Goal: Task Accomplishment & Management: Use online tool/utility

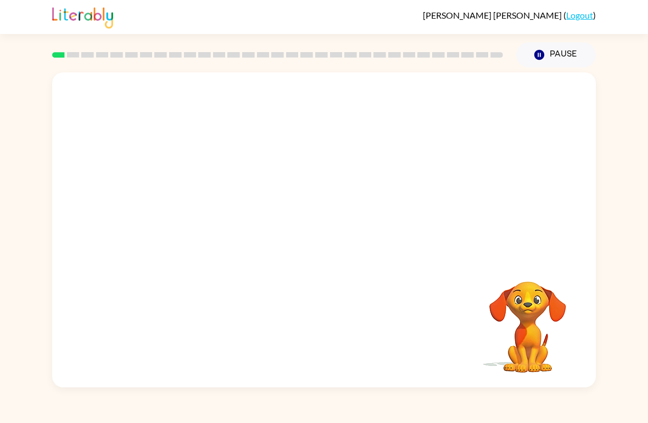
click at [346, 212] on video "Your browser must support playing .mp4 files to use Literably. Please try using…" at bounding box center [323, 165] width 543 height 186
click at [328, 259] on div at bounding box center [323, 229] width 543 height 315
click at [313, 242] on div at bounding box center [324, 236] width 70 height 40
click at [311, 238] on button "button" at bounding box center [324, 236] width 70 height 40
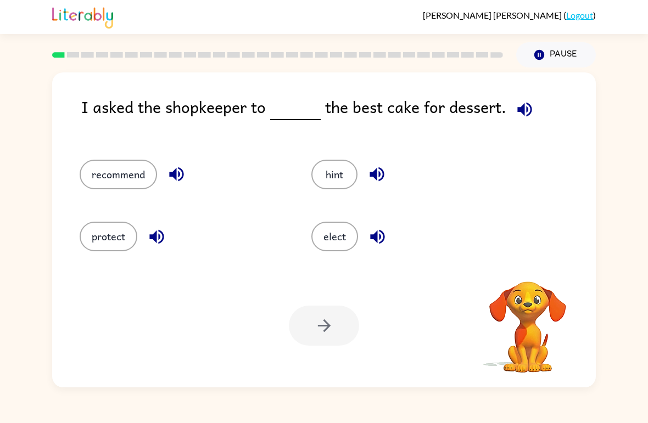
click at [177, 253] on div "protect" at bounding box center [175, 232] width 232 height 62
click at [94, 178] on button "recommend" at bounding box center [118, 175] width 77 height 30
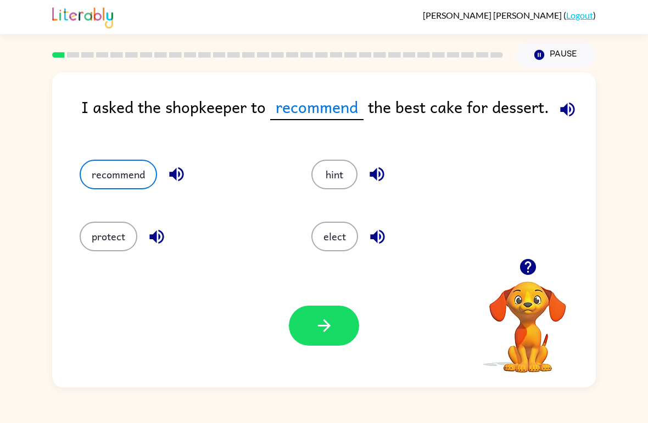
click at [330, 175] on button "hint" at bounding box center [334, 175] width 46 height 30
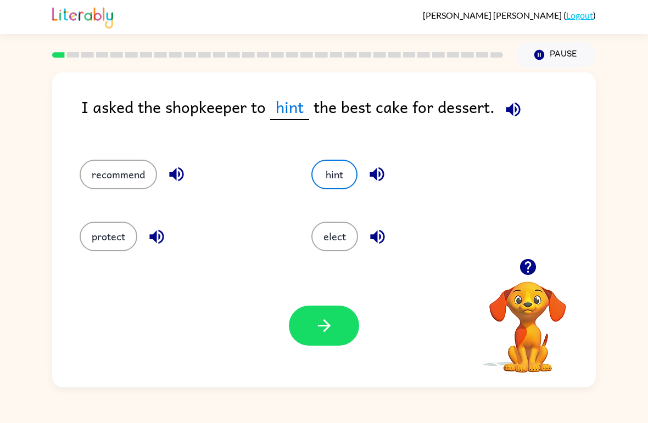
click at [336, 223] on button "elect" at bounding box center [334, 237] width 47 height 30
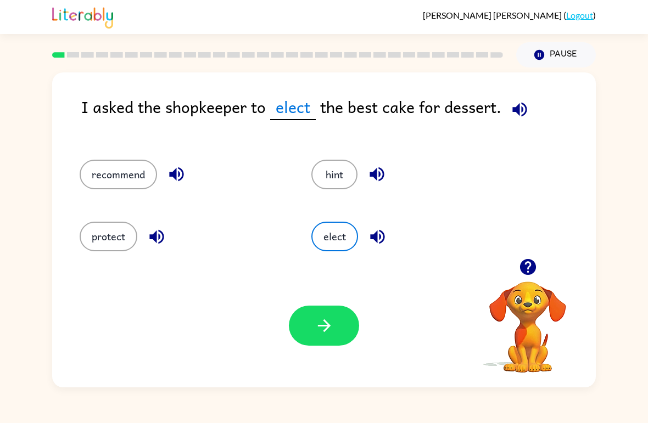
click at [130, 181] on button "recommend" at bounding box center [118, 175] width 77 height 30
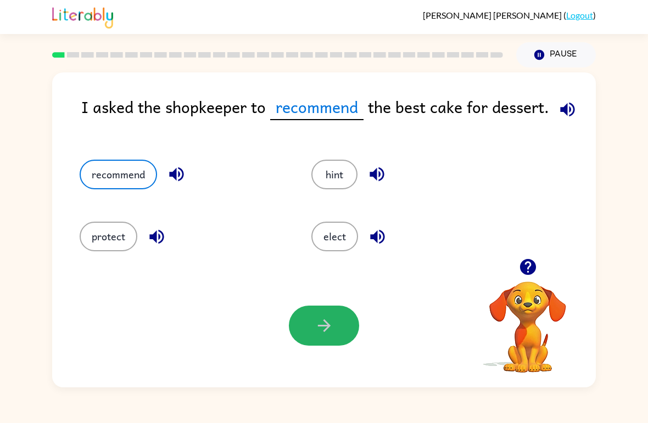
click at [328, 319] on icon "button" at bounding box center [324, 325] width 19 height 19
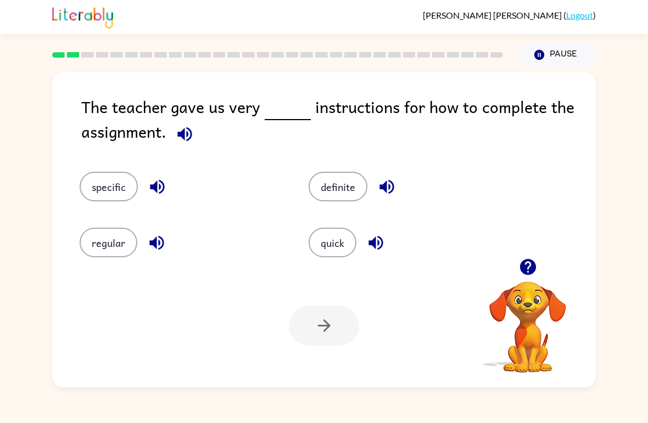
click at [119, 201] on button "specific" at bounding box center [109, 187] width 58 height 30
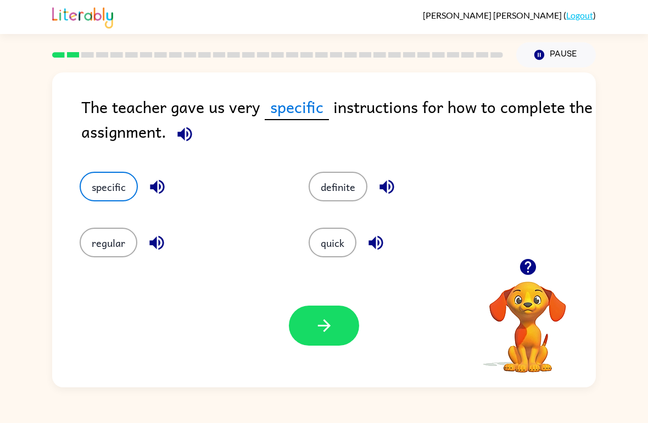
click at [347, 338] on button "button" at bounding box center [324, 326] width 70 height 40
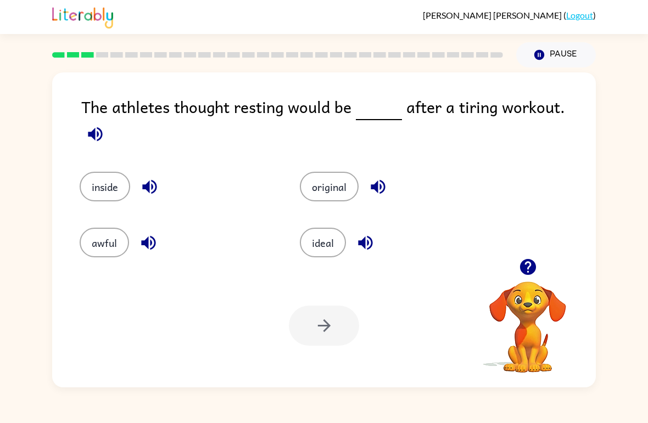
click at [105, 125] on icon "button" at bounding box center [95, 134] width 19 height 19
click at [102, 127] on icon "button" at bounding box center [95, 134] width 14 height 14
click at [525, 263] on icon "button" at bounding box center [527, 266] width 19 height 19
click at [525, 262] on div "The athletes thought resting would be after a tiring workout. inside original a…" at bounding box center [323, 229] width 543 height 315
click at [525, 265] on video "Your browser must support playing .mp4 files to use Literably. Please try using…" at bounding box center [528, 320] width 110 height 110
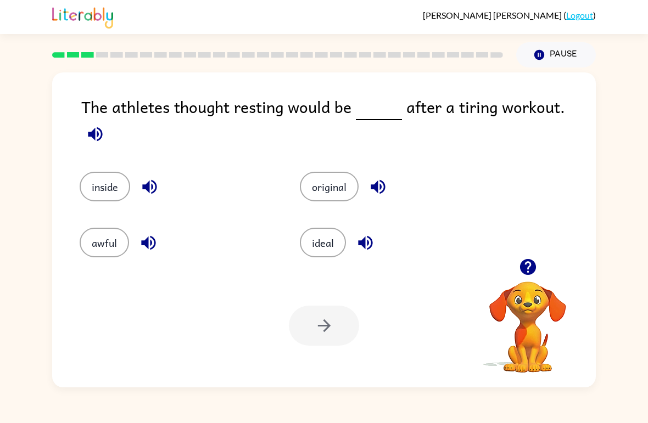
click at [105, 125] on icon "button" at bounding box center [95, 134] width 19 height 19
click at [111, 232] on button "awful" at bounding box center [104, 243] width 49 height 30
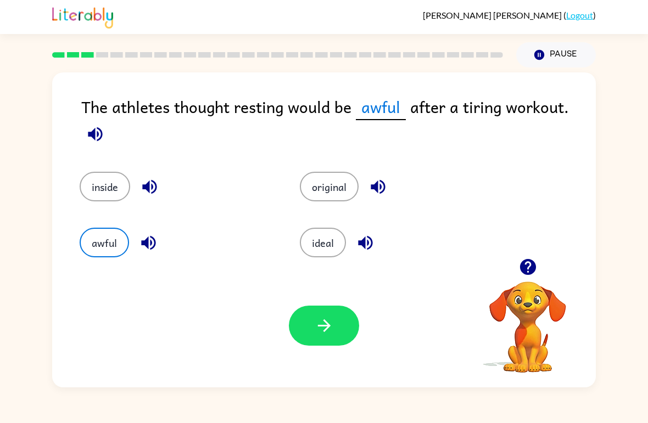
click at [341, 328] on button "button" at bounding box center [324, 326] width 70 height 40
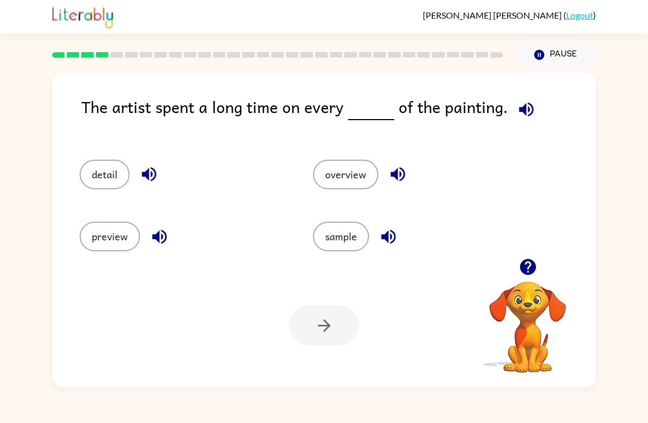
click at [521, 102] on icon "button" at bounding box center [526, 109] width 19 height 19
click at [111, 189] on button "detail" at bounding box center [105, 175] width 50 height 30
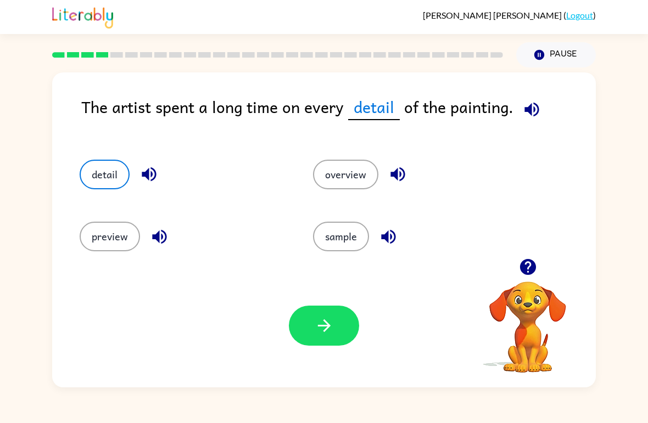
click at [326, 333] on icon "button" at bounding box center [324, 325] width 19 height 19
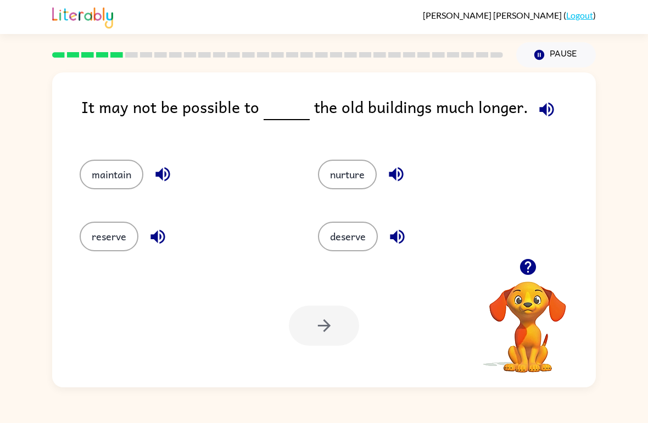
click at [537, 107] on icon "button" at bounding box center [546, 109] width 19 height 19
click at [120, 167] on button "maintain" at bounding box center [112, 175] width 64 height 30
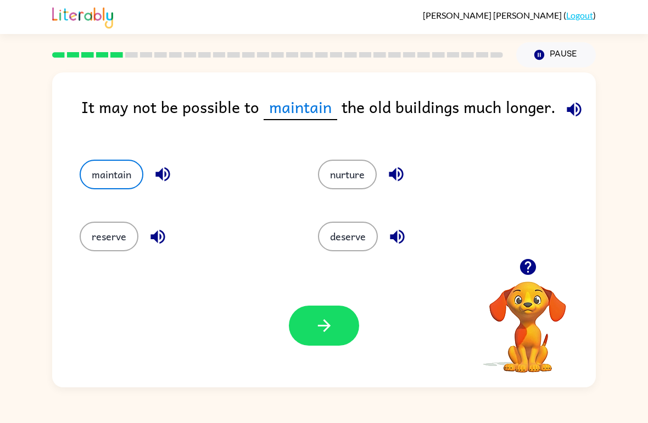
click at [569, 111] on icon "button" at bounding box center [574, 109] width 14 height 14
click at [343, 322] on button "button" at bounding box center [324, 326] width 70 height 40
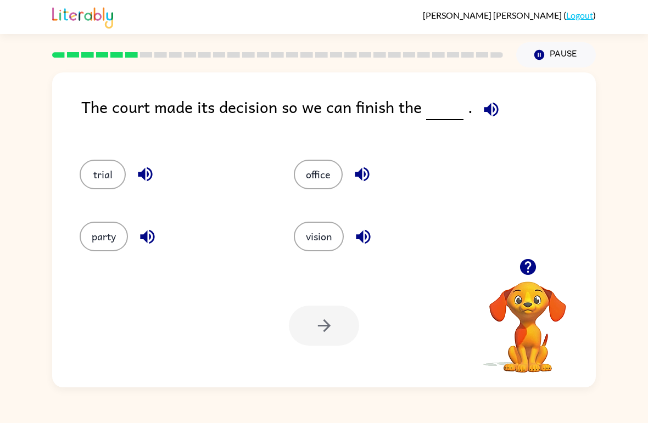
click at [115, 176] on button "trial" at bounding box center [103, 175] width 46 height 30
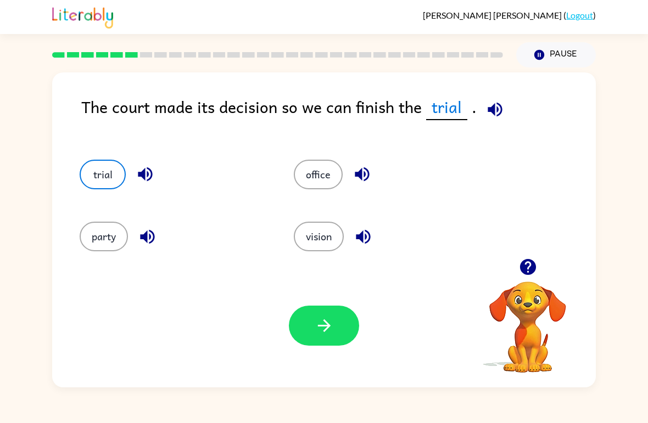
click at [319, 317] on icon "button" at bounding box center [324, 325] width 19 height 19
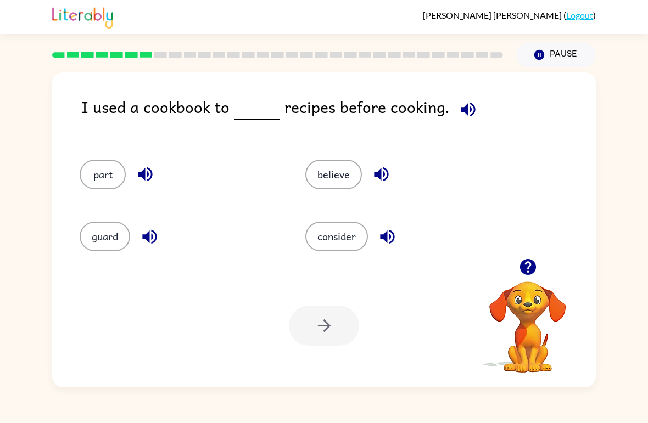
click at [108, 243] on button "guard" at bounding box center [105, 237] width 51 height 30
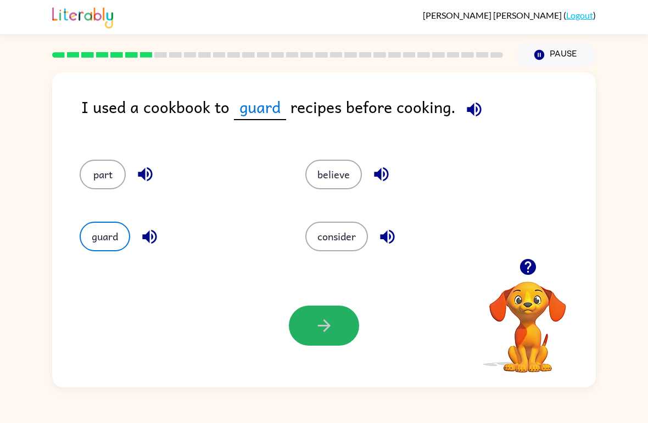
click at [308, 320] on button "button" at bounding box center [324, 326] width 70 height 40
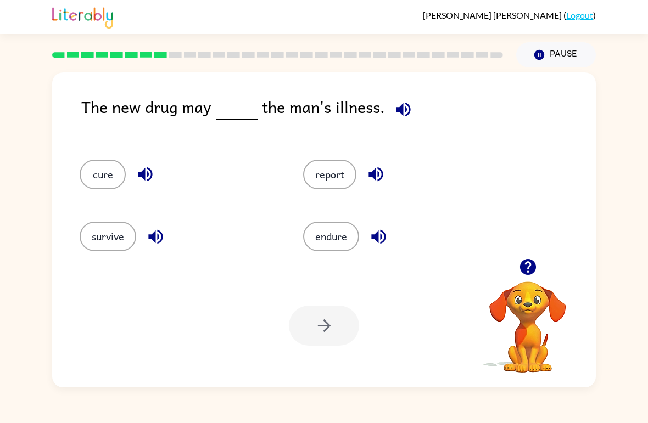
click at [306, 165] on button "report" at bounding box center [329, 175] width 53 height 30
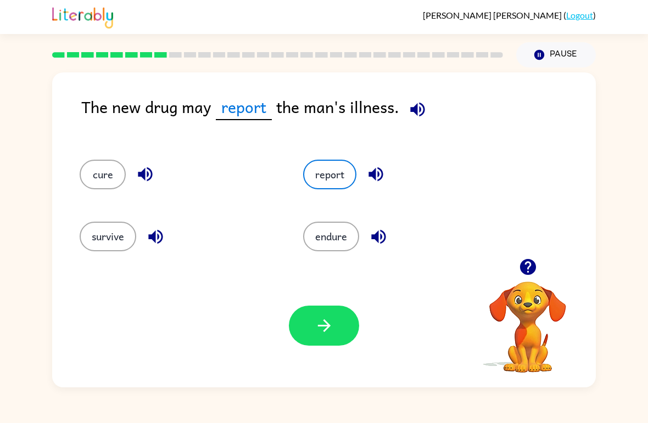
click at [315, 327] on icon "button" at bounding box center [324, 325] width 19 height 19
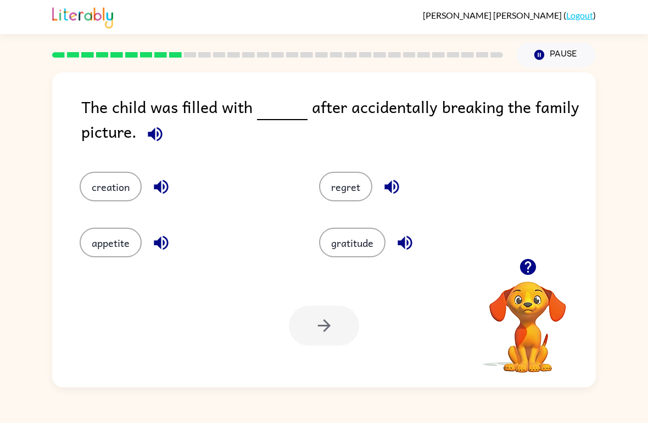
click at [336, 190] on button "regret" at bounding box center [345, 187] width 53 height 30
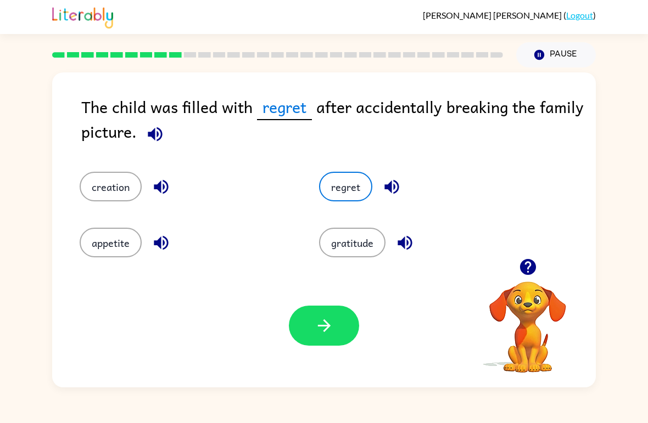
click at [513, 259] on div at bounding box center [528, 267] width 110 height 28
click at [151, 141] on icon "button" at bounding box center [154, 134] width 19 height 19
click at [157, 133] on icon "button" at bounding box center [155, 134] width 14 height 14
click at [145, 138] on icon "button" at bounding box center [154, 134] width 19 height 19
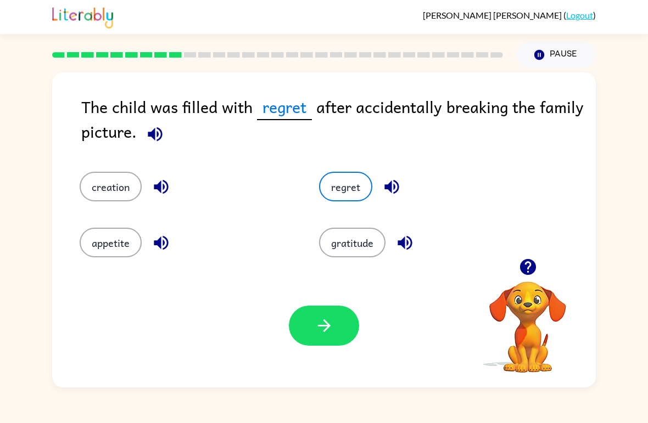
click at [153, 143] on icon "button" at bounding box center [154, 134] width 19 height 19
click at [327, 244] on button "gratitude" at bounding box center [352, 243] width 66 height 30
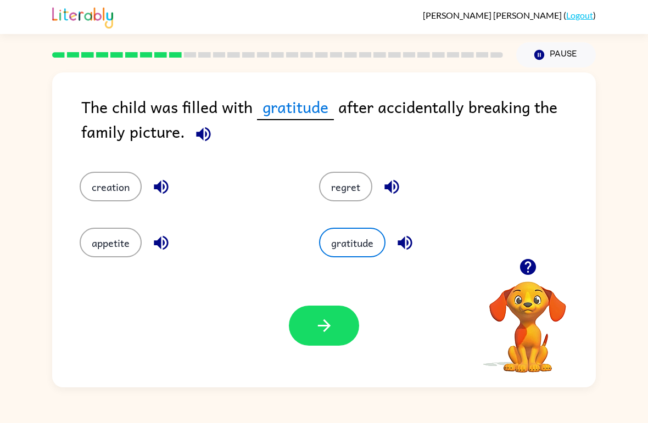
click at [111, 229] on button "appetite" at bounding box center [111, 243] width 62 height 30
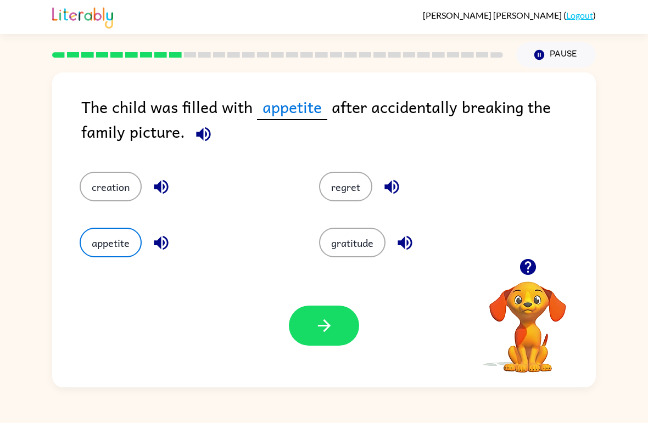
click at [397, 192] on icon "button" at bounding box center [391, 187] width 14 height 14
click at [400, 232] on button "button" at bounding box center [405, 243] width 28 height 28
click at [165, 246] on icon "button" at bounding box center [161, 242] width 19 height 19
click at [166, 200] on button "button" at bounding box center [161, 187] width 28 height 28
click at [399, 245] on icon "button" at bounding box center [404, 243] width 14 height 14
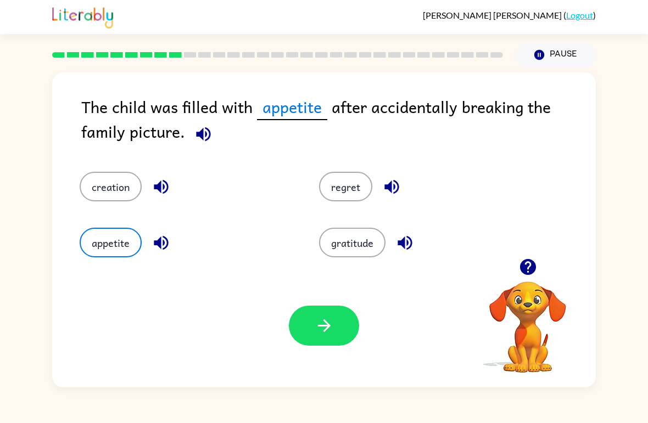
click at [389, 183] on icon "button" at bounding box center [391, 186] width 19 height 19
click at [348, 185] on button "regret" at bounding box center [345, 187] width 53 height 30
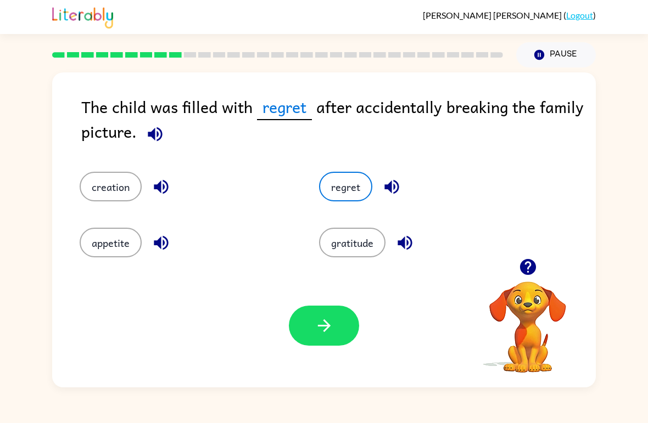
click at [301, 313] on button "button" at bounding box center [324, 326] width 70 height 40
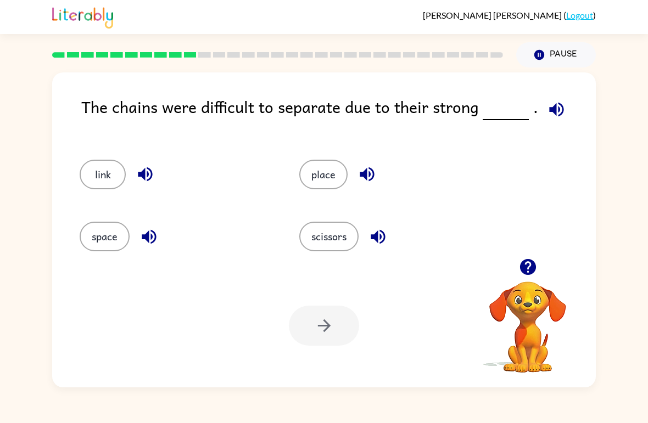
click at [320, 177] on button "place" at bounding box center [323, 175] width 48 height 30
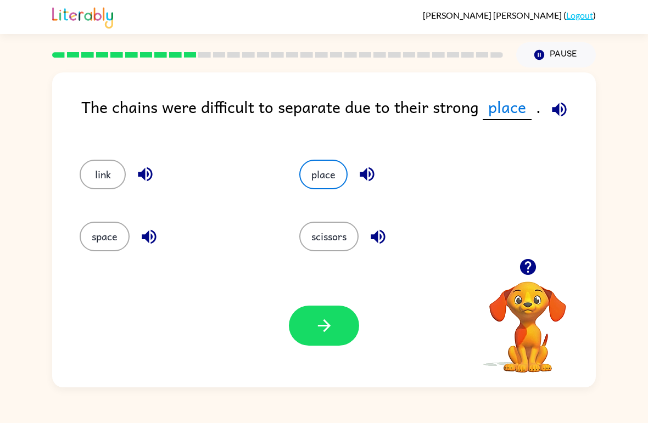
click at [306, 326] on button "button" at bounding box center [324, 326] width 70 height 40
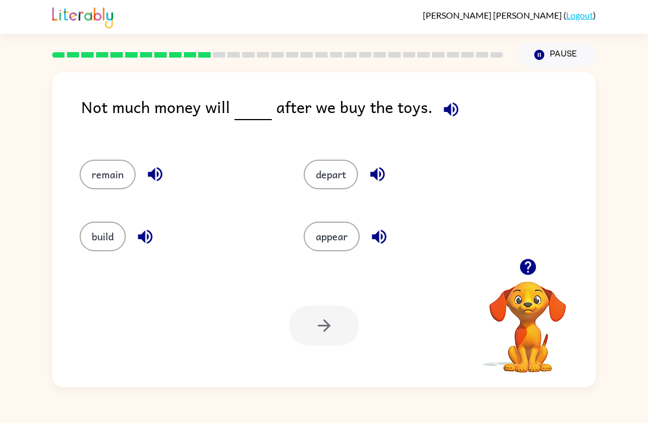
click at [317, 167] on button "depart" at bounding box center [331, 175] width 54 height 30
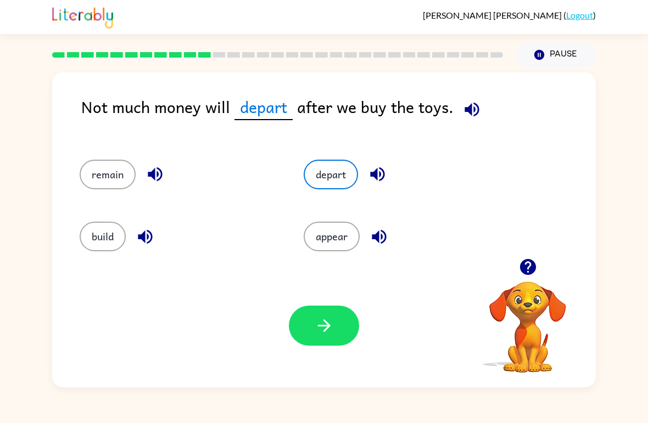
click at [324, 322] on icon "button" at bounding box center [323, 325] width 13 height 13
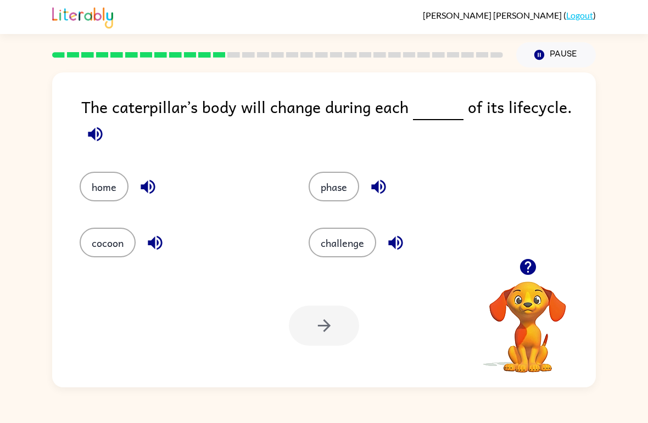
click at [106, 240] on button "cocoon" at bounding box center [108, 243] width 56 height 30
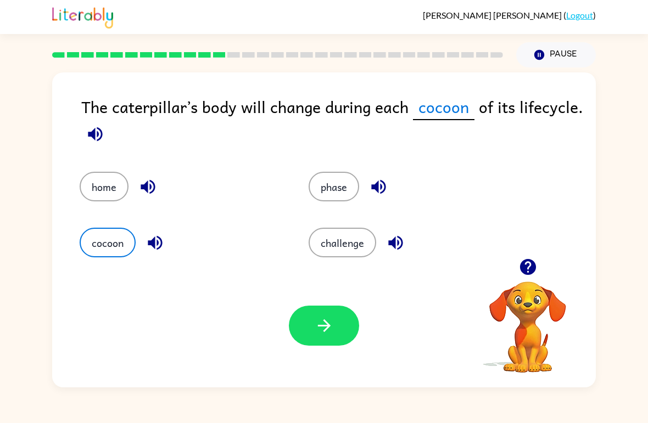
click at [336, 186] on button "phase" at bounding box center [334, 187] width 51 height 30
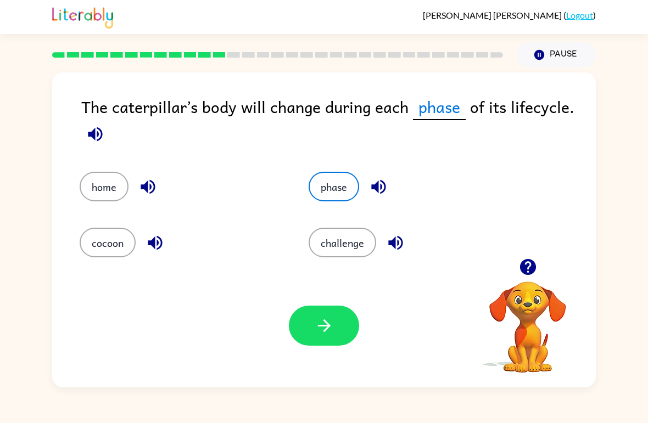
click at [85, 200] on button "home" at bounding box center [104, 187] width 49 height 30
click at [108, 178] on button "home" at bounding box center [104, 187] width 49 height 30
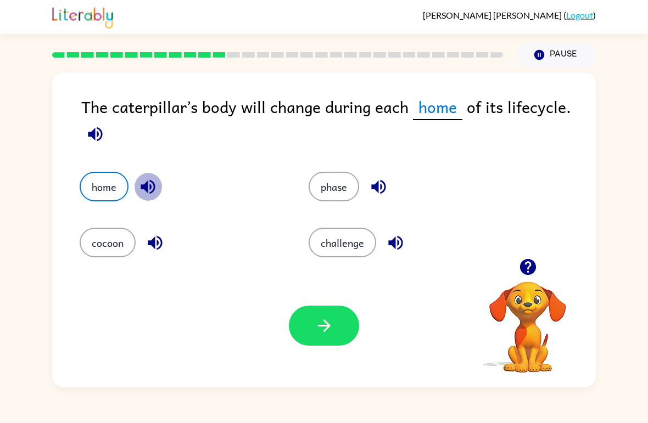
click at [147, 184] on icon "button" at bounding box center [148, 187] width 14 height 14
click at [152, 178] on icon "button" at bounding box center [147, 186] width 19 height 19
click at [149, 197] on icon "button" at bounding box center [147, 186] width 19 height 19
click at [150, 183] on icon "button" at bounding box center [147, 186] width 19 height 19
click at [150, 239] on icon "button" at bounding box center [154, 242] width 19 height 19
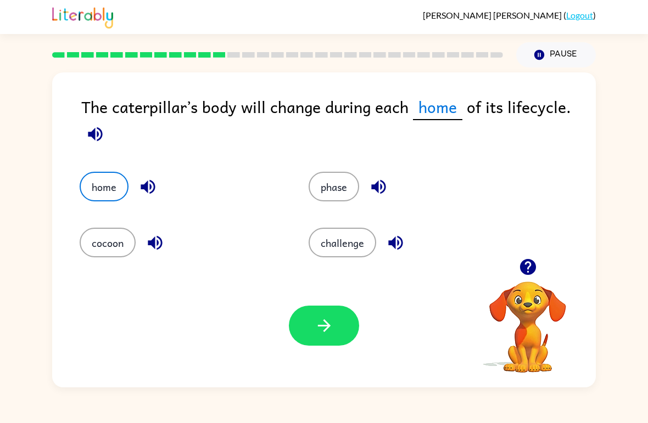
click at [375, 196] on icon "button" at bounding box center [378, 186] width 19 height 19
click at [382, 197] on icon "button" at bounding box center [378, 186] width 19 height 19
click at [371, 188] on icon "button" at bounding box center [378, 186] width 19 height 19
click at [385, 242] on button "button" at bounding box center [396, 243] width 28 height 28
click at [317, 183] on button "phase" at bounding box center [334, 187] width 51 height 30
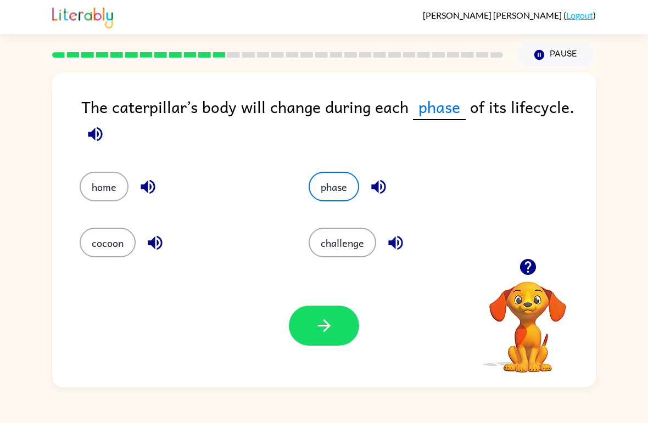
click at [317, 323] on icon "button" at bounding box center [324, 325] width 19 height 19
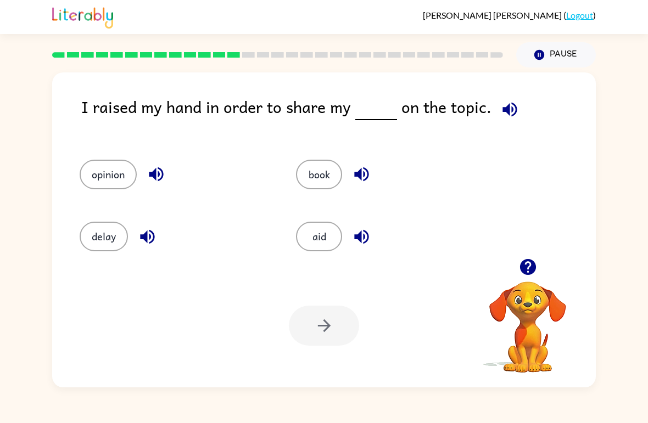
click at [104, 179] on button "opinion" at bounding box center [108, 175] width 57 height 30
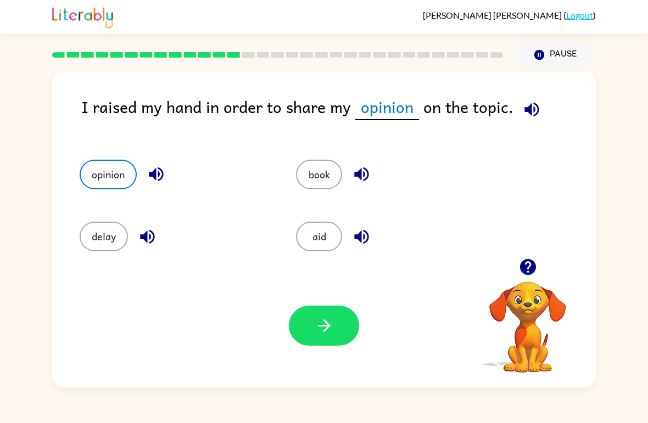
click at [305, 322] on button "button" at bounding box center [324, 326] width 70 height 40
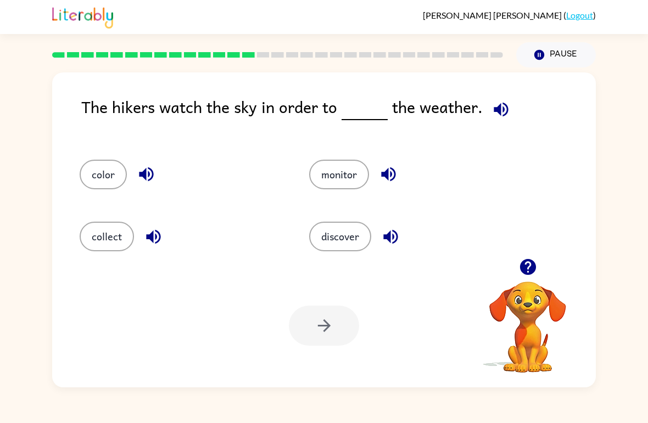
click at [329, 176] on button "monitor" at bounding box center [339, 175] width 60 height 30
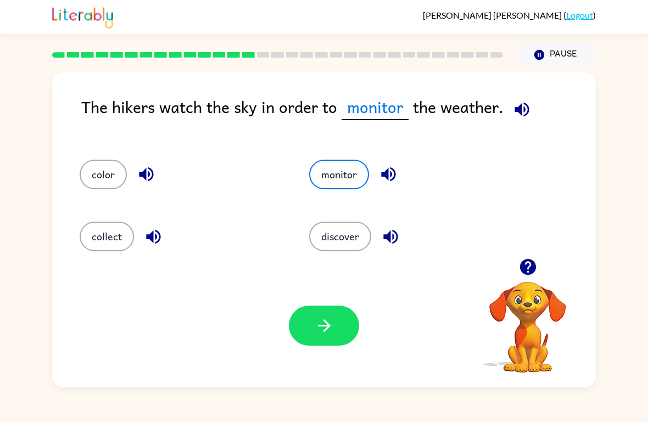
click at [342, 231] on button "discover" at bounding box center [340, 237] width 62 height 30
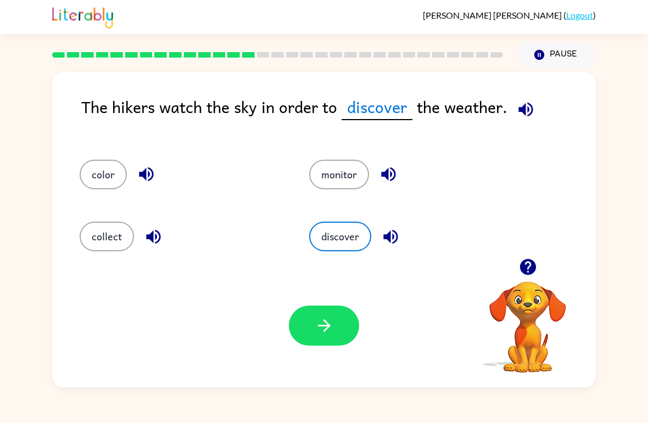
click at [313, 321] on button "button" at bounding box center [324, 326] width 70 height 40
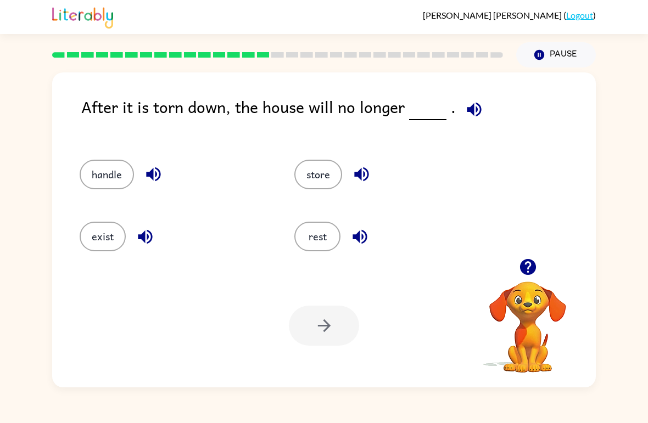
click at [105, 238] on button "exist" at bounding box center [103, 237] width 46 height 30
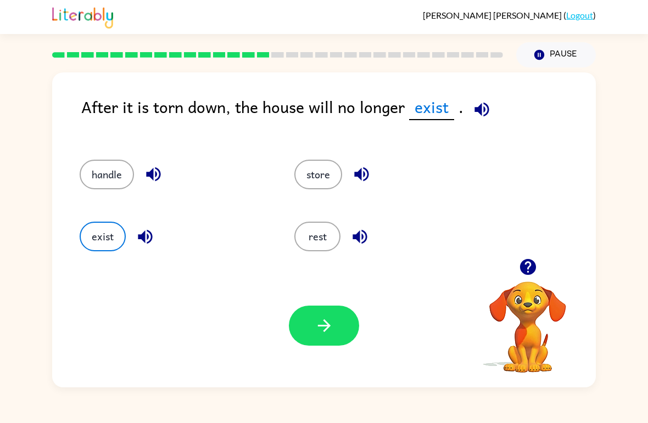
click at [310, 335] on button "button" at bounding box center [324, 326] width 70 height 40
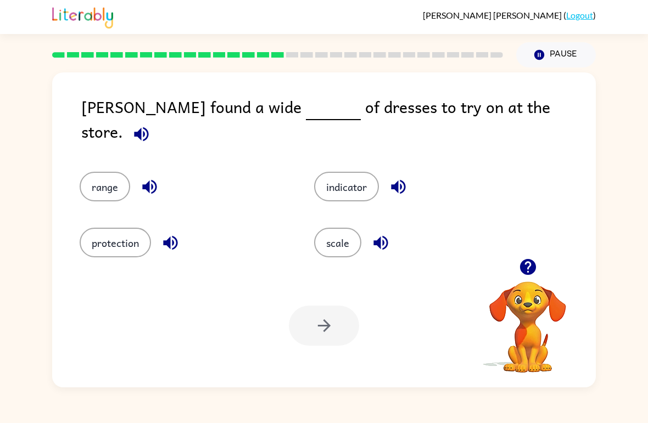
click at [162, 219] on div "protection" at bounding box center [176, 235] width 234 height 56
click at [162, 218] on div "protection" at bounding box center [176, 235] width 234 height 56
click at [132, 236] on button "protection" at bounding box center [115, 243] width 71 height 30
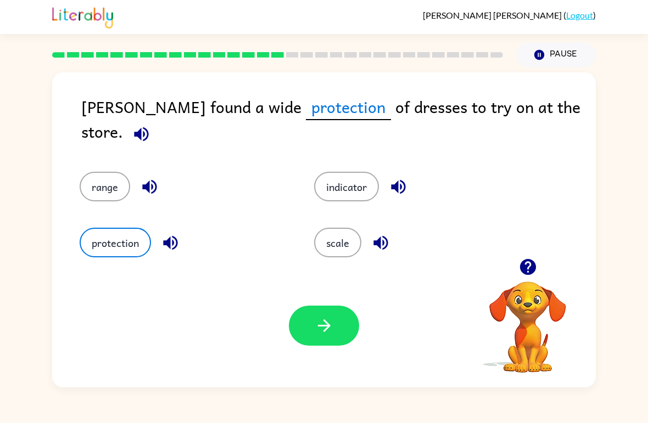
click at [338, 322] on button "button" at bounding box center [324, 326] width 70 height 40
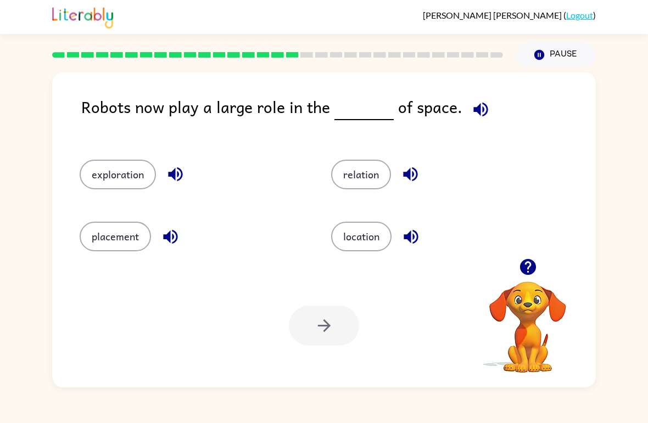
click at [481, 102] on icon "button" at bounding box center [480, 109] width 19 height 19
click at [362, 246] on button "location" at bounding box center [361, 237] width 60 height 30
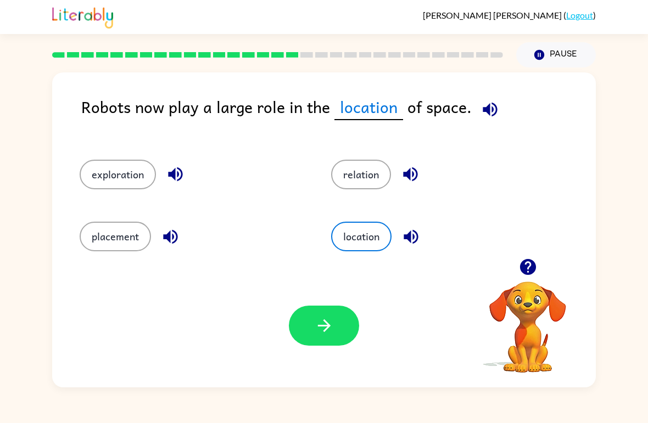
click at [485, 101] on icon "button" at bounding box center [489, 109] width 19 height 19
click at [330, 315] on button "button" at bounding box center [324, 326] width 70 height 40
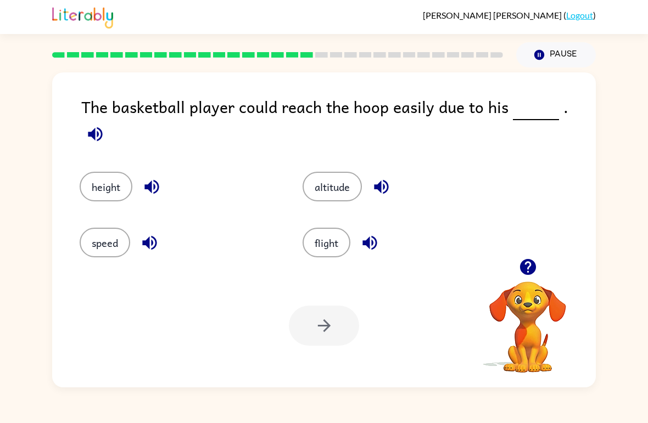
click at [596, 103] on div "The basketball player could reach the hoop easily due to his . height altitude …" at bounding box center [324, 228] width 648 height 320
click at [102, 127] on icon "button" at bounding box center [95, 134] width 14 height 14
click at [111, 183] on button "height" at bounding box center [106, 187] width 53 height 30
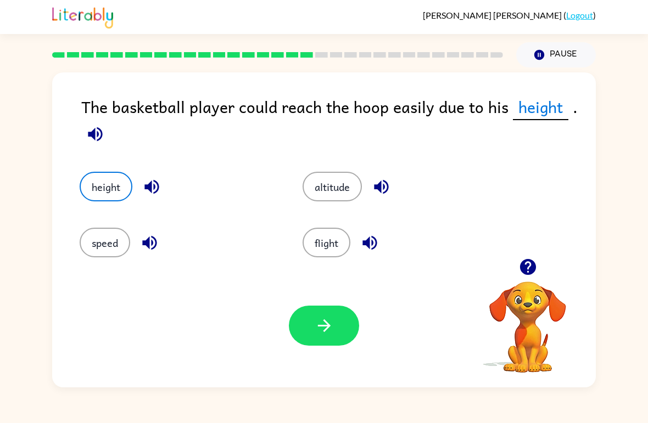
click at [151, 187] on icon "button" at bounding box center [151, 187] width 14 height 14
click at [128, 233] on div "speed" at bounding box center [179, 243] width 198 height 30
click at [117, 244] on button "speed" at bounding box center [105, 243] width 51 height 30
click at [107, 240] on button "speed" at bounding box center [105, 243] width 51 height 30
click at [149, 245] on icon "button" at bounding box center [149, 243] width 14 height 14
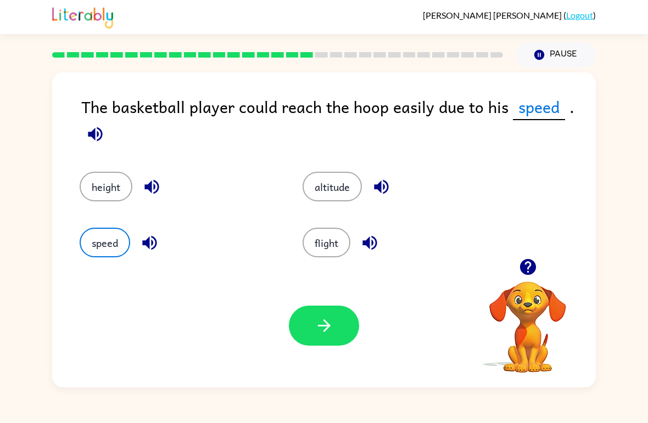
click at [320, 328] on icon "button" at bounding box center [324, 325] width 19 height 19
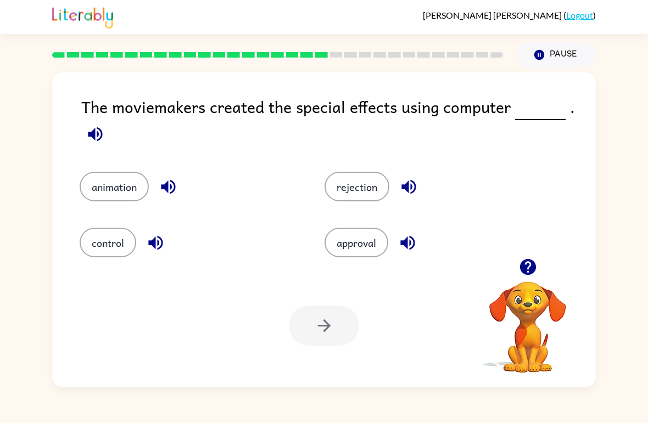
click at [113, 254] on button "control" at bounding box center [108, 243] width 57 height 30
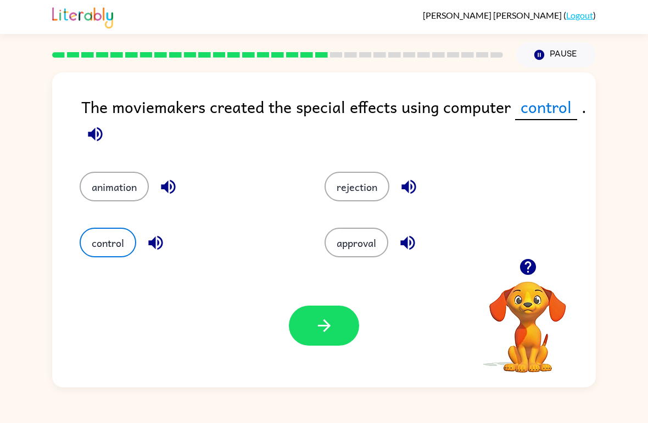
click at [324, 326] on icon "button" at bounding box center [323, 325] width 13 height 13
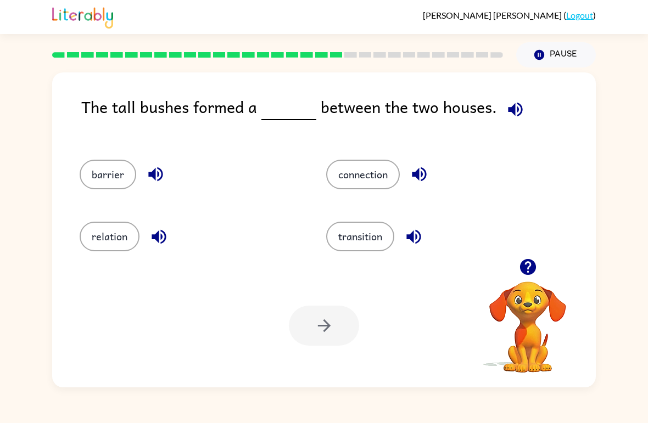
click at [384, 169] on button "connection" at bounding box center [363, 175] width 74 height 30
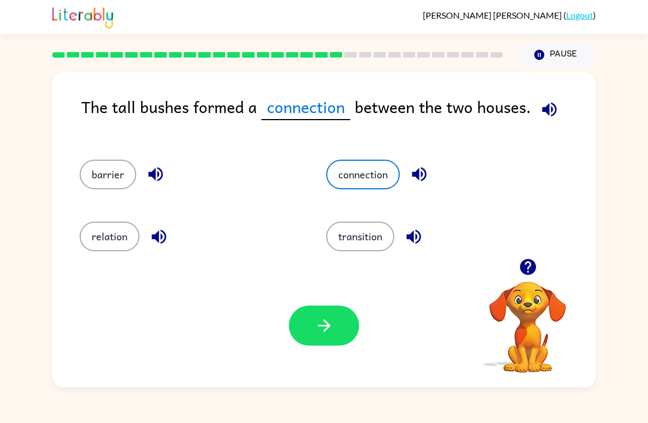
click at [337, 330] on button "button" at bounding box center [324, 326] width 70 height 40
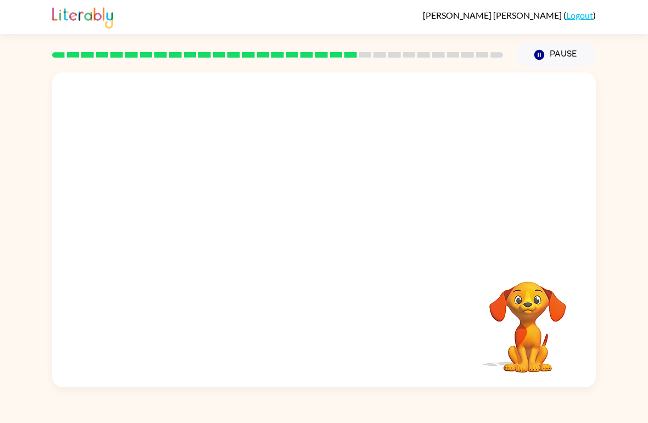
click at [221, 220] on video "Your browser must support playing .mp4 files to use Literably. Please try using…" at bounding box center [323, 165] width 543 height 186
click at [219, 209] on video "Your browser must support playing .mp4 files to use Literably. Please try using…" at bounding box center [323, 165] width 543 height 186
click at [221, 233] on video "Your browser must support playing .mp4 files to use Literably. Please try using…" at bounding box center [323, 165] width 543 height 186
click at [223, 216] on video "Your browser must support playing .mp4 files to use Literably. Please try using…" at bounding box center [323, 165] width 543 height 186
click at [216, 225] on video "Your browser must support playing .mp4 files to use Literably. Please try using…" at bounding box center [323, 165] width 543 height 186
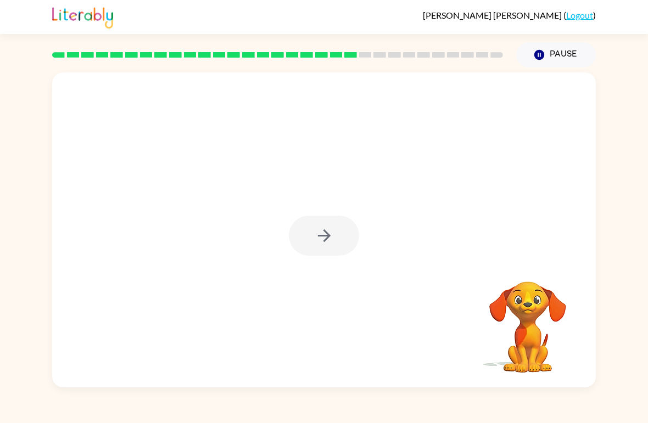
click at [342, 238] on button "button" at bounding box center [324, 236] width 70 height 40
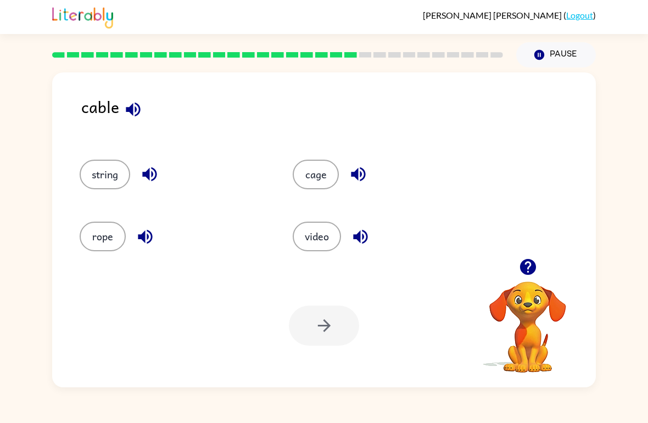
click at [101, 183] on button "string" at bounding box center [105, 175] width 51 height 30
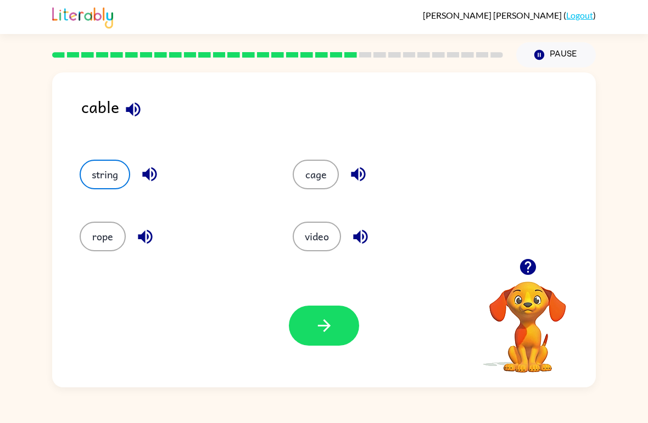
click at [312, 317] on button "button" at bounding box center [324, 326] width 70 height 40
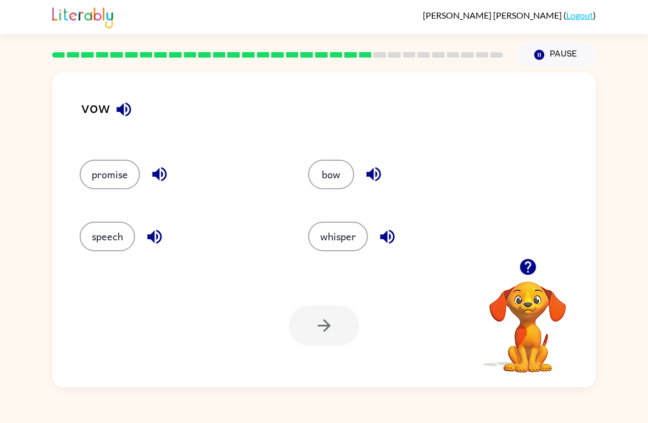
click at [119, 113] on icon "button" at bounding box center [123, 109] width 19 height 19
click at [123, 114] on icon "button" at bounding box center [123, 109] width 14 height 14
click at [523, 260] on icon "button" at bounding box center [527, 266] width 19 height 19
click at [534, 279] on button "button" at bounding box center [528, 267] width 28 height 28
click at [534, 278] on video "Your browser must support playing .mp4 files to use Literably. Please try using…" at bounding box center [528, 320] width 110 height 110
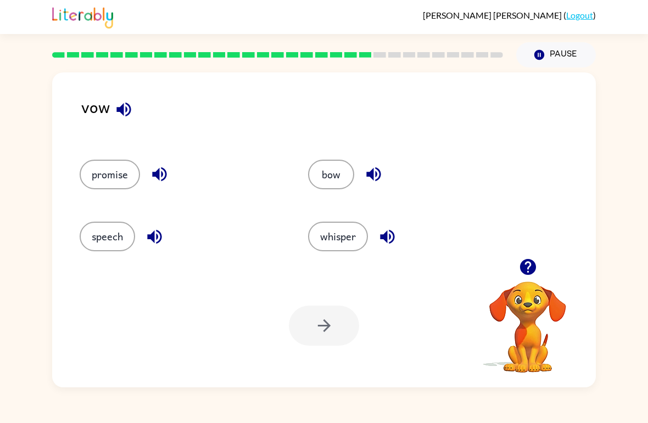
click at [520, 264] on icon "button" at bounding box center [527, 267] width 16 height 16
click at [116, 107] on icon "button" at bounding box center [123, 109] width 19 height 19
click at [112, 108] on button "button" at bounding box center [124, 110] width 28 height 28
click at [363, 177] on button "button" at bounding box center [374, 174] width 28 height 28
click at [320, 187] on button "bow" at bounding box center [331, 175] width 46 height 30
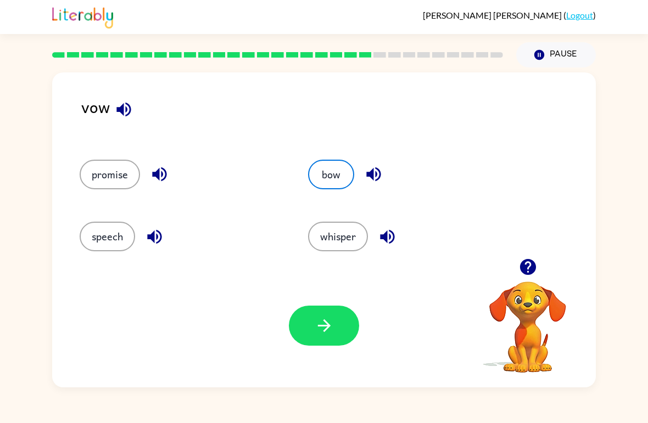
click at [336, 318] on button "button" at bounding box center [324, 326] width 70 height 40
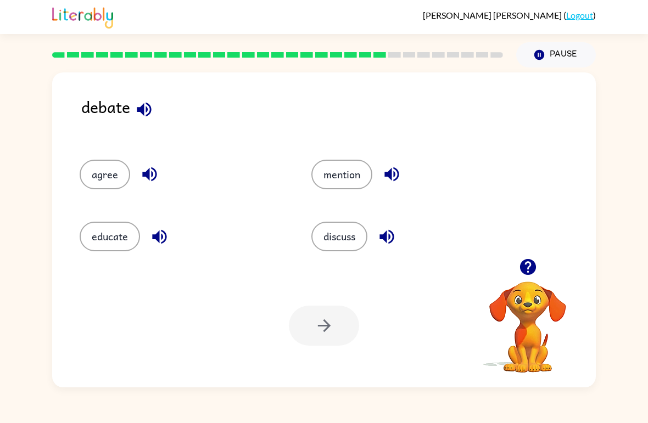
click at [333, 239] on button "discuss" at bounding box center [339, 237] width 56 height 30
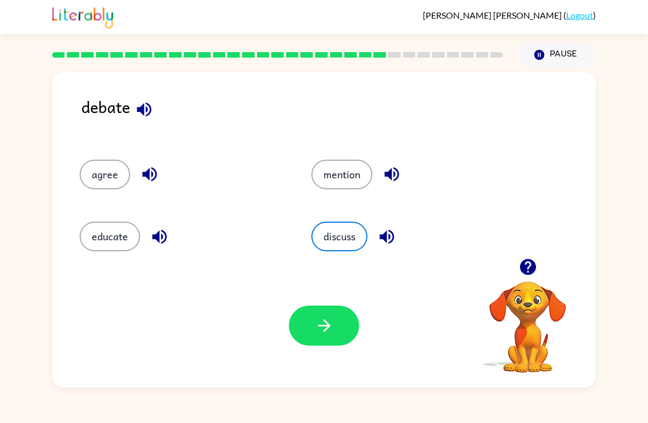
click at [329, 326] on icon "button" at bounding box center [323, 325] width 13 height 13
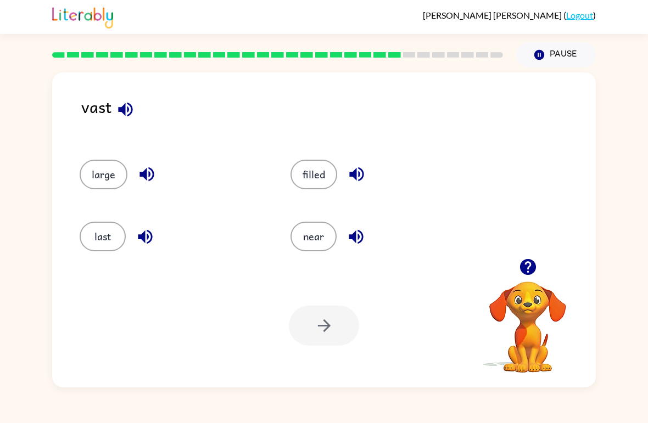
click at [322, 178] on button "filled" at bounding box center [313, 175] width 47 height 30
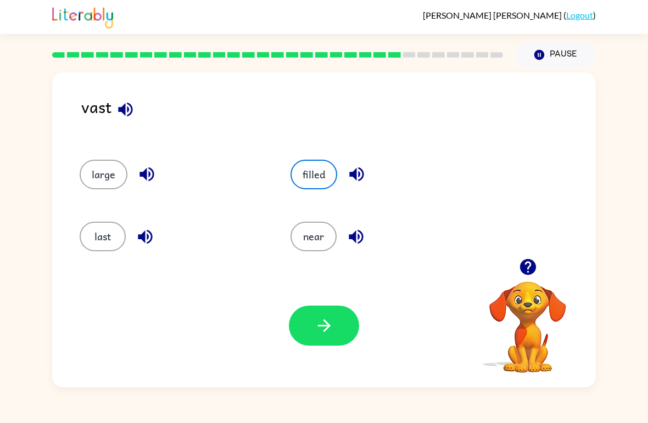
click at [294, 327] on button "button" at bounding box center [324, 326] width 70 height 40
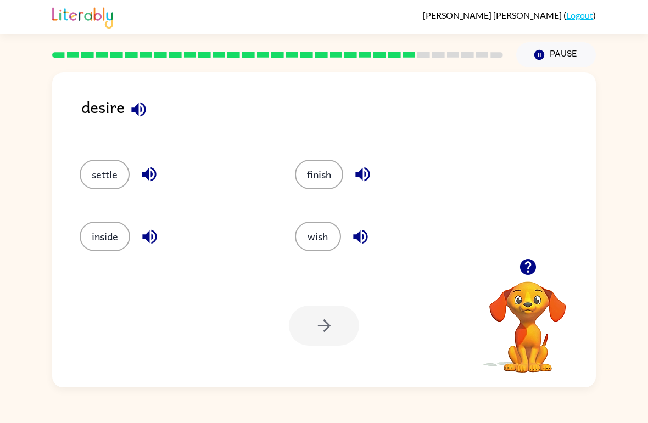
click at [101, 175] on button "settle" at bounding box center [105, 175] width 50 height 30
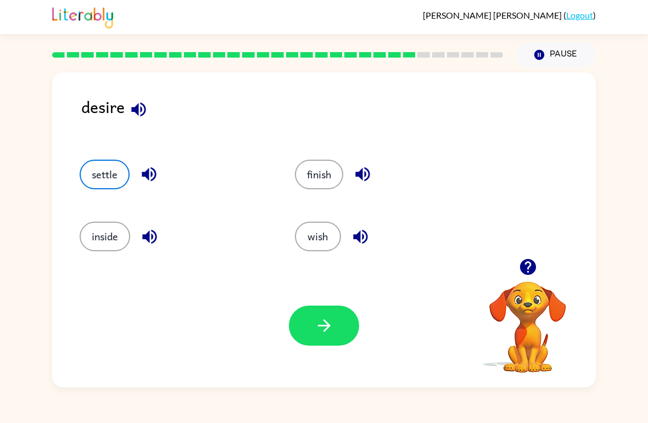
click at [295, 326] on button "button" at bounding box center [324, 326] width 70 height 40
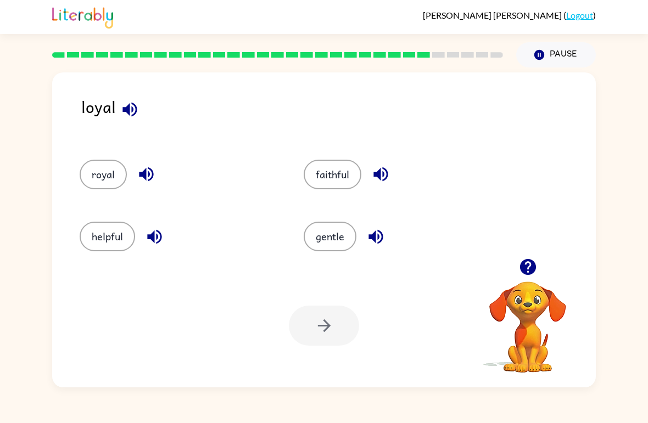
click at [114, 158] on div "royal" at bounding box center [171, 170] width 224 height 62
click at [100, 176] on button "royal" at bounding box center [103, 175] width 47 height 30
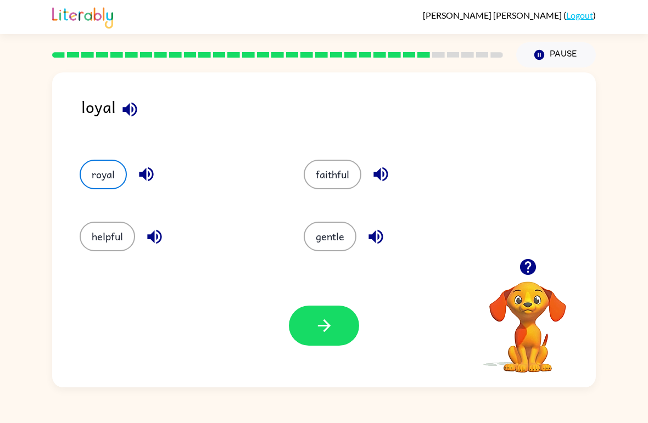
click at [325, 161] on button "faithful" at bounding box center [333, 175] width 58 height 30
click at [384, 187] on button "button" at bounding box center [381, 174] width 28 height 28
click at [369, 170] on button "button" at bounding box center [381, 174] width 28 height 28
click at [373, 238] on icon "button" at bounding box center [375, 236] width 14 height 14
click at [156, 186] on button "button" at bounding box center [146, 174] width 28 height 28
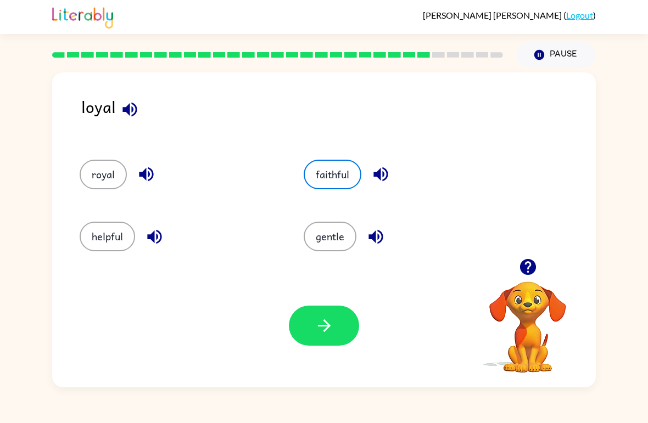
click at [332, 236] on button "gentle" at bounding box center [330, 237] width 53 height 30
click at [141, 105] on button "button" at bounding box center [130, 110] width 28 height 28
click at [141, 227] on div "helpful" at bounding box center [179, 237] width 199 height 30
click at [149, 175] on icon "button" at bounding box center [146, 174] width 14 height 14
click at [122, 167] on button "royal" at bounding box center [103, 175] width 47 height 30
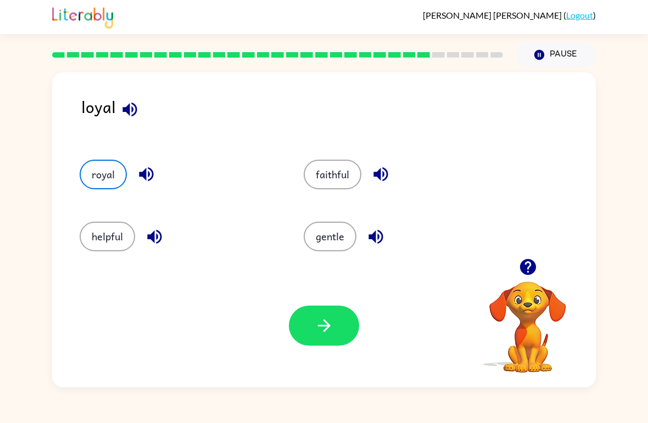
click at [341, 168] on button "faithful" at bounding box center [333, 175] width 58 height 30
click at [321, 226] on button "gentle" at bounding box center [330, 237] width 53 height 30
click at [113, 234] on button "helpful" at bounding box center [107, 237] width 55 height 30
click at [102, 183] on button "royal" at bounding box center [103, 175] width 47 height 30
click at [307, 330] on button "button" at bounding box center [324, 326] width 70 height 40
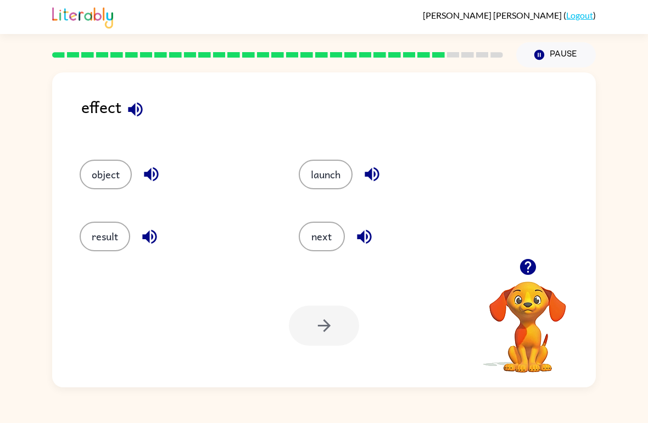
click at [114, 197] on div "object" at bounding box center [168, 170] width 219 height 62
click at [117, 167] on button "object" at bounding box center [106, 175] width 52 height 30
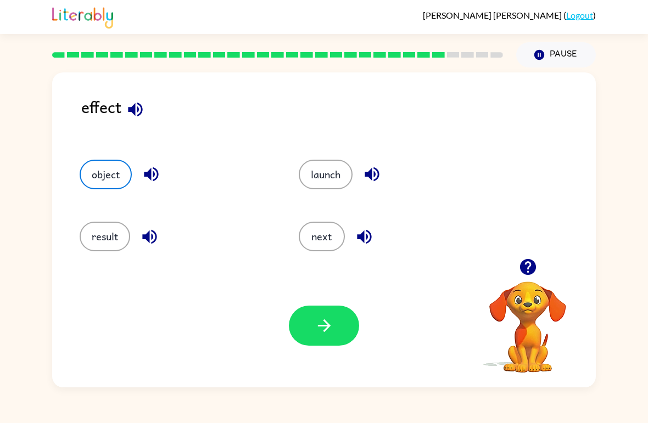
click at [100, 232] on button "result" at bounding box center [105, 237] width 51 height 30
click at [328, 225] on button "next" at bounding box center [322, 237] width 46 height 30
click at [331, 165] on button "launch" at bounding box center [326, 175] width 54 height 30
click at [117, 166] on button "object" at bounding box center [106, 175] width 52 height 30
click at [317, 241] on button "next" at bounding box center [322, 237] width 46 height 30
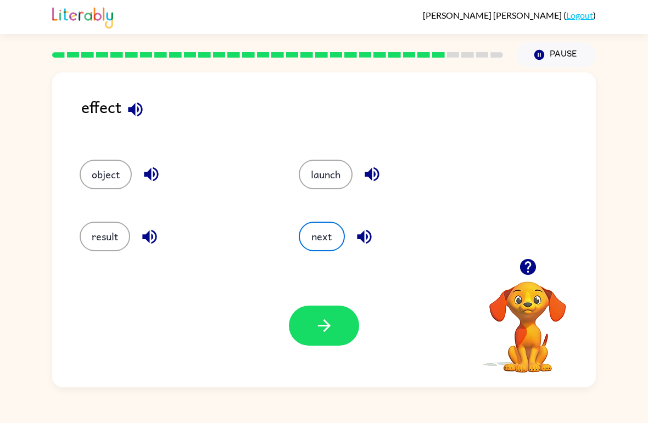
click at [325, 189] on button "launch" at bounding box center [326, 175] width 54 height 30
click at [117, 182] on button "object" at bounding box center [106, 175] width 52 height 30
click at [103, 229] on button "result" at bounding box center [105, 237] width 51 height 30
click at [109, 165] on button "object" at bounding box center [106, 175] width 52 height 30
click at [124, 231] on button "result" at bounding box center [105, 237] width 51 height 30
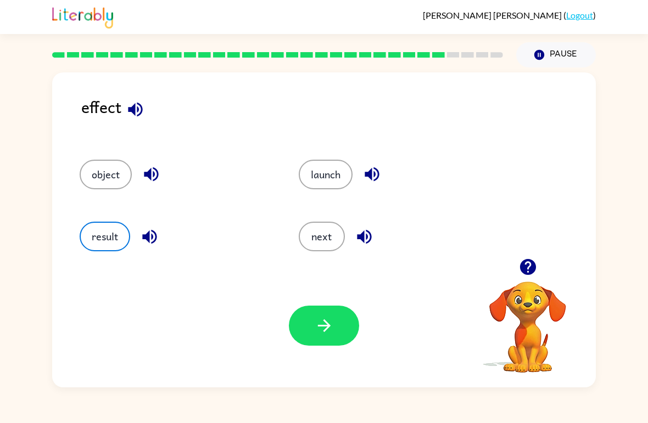
click at [318, 228] on button "next" at bounding box center [322, 237] width 46 height 30
click at [327, 171] on button "launch" at bounding box center [326, 175] width 54 height 30
click at [106, 173] on button "object" at bounding box center [106, 175] width 52 height 30
click at [108, 232] on button "result" at bounding box center [105, 237] width 51 height 30
click at [313, 217] on div "next" at bounding box center [387, 232] width 219 height 62
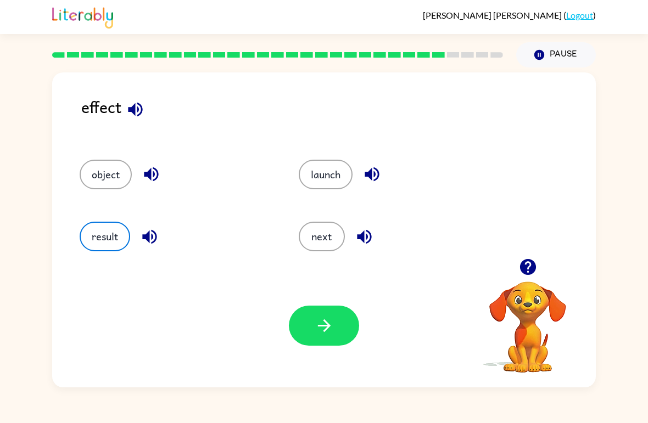
click at [316, 234] on button "next" at bounding box center [322, 237] width 46 height 30
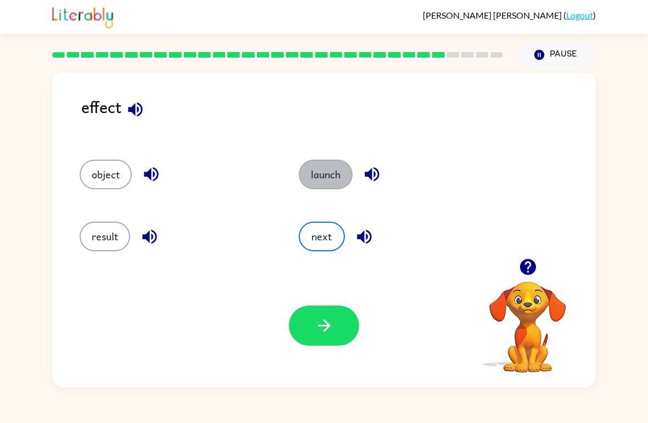
click at [324, 167] on button "launch" at bounding box center [326, 175] width 54 height 30
click at [107, 181] on button "object" at bounding box center [106, 175] width 52 height 30
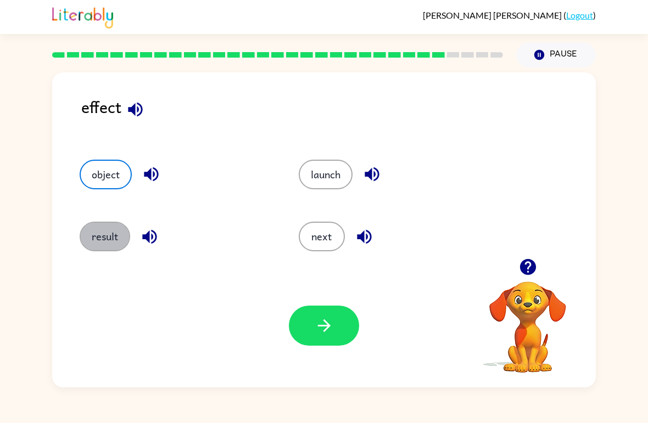
click at [102, 234] on button "result" at bounding box center [105, 237] width 51 height 30
click at [323, 233] on button "next" at bounding box center [322, 237] width 46 height 30
click at [322, 169] on button "launch" at bounding box center [326, 175] width 54 height 30
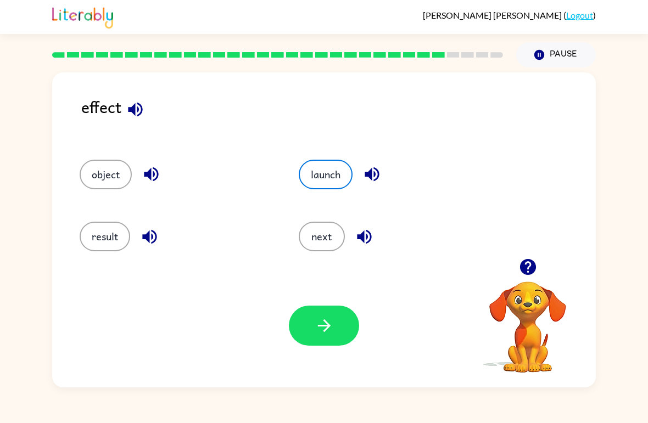
click at [91, 180] on button "object" at bounding box center [106, 175] width 52 height 30
click at [103, 244] on button "result" at bounding box center [105, 237] width 51 height 30
click at [324, 233] on button "next" at bounding box center [322, 237] width 46 height 30
click at [334, 178] on button "launch" at bounding box center [326, 175] width 54 height 30
click at [113, 245] on button "result" at bounding box center [105, 237] width 51 height 30
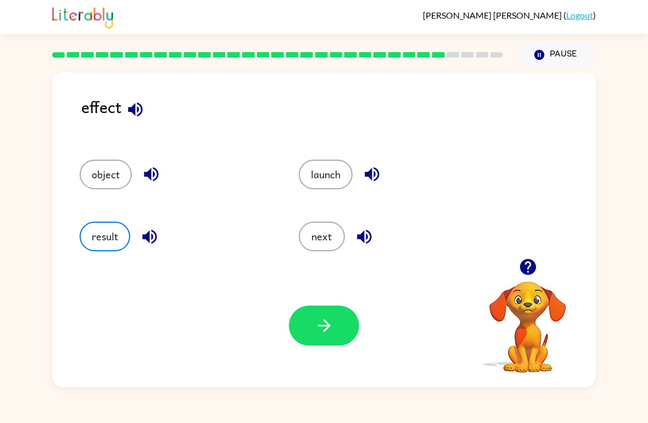
click at [332, 334] on icon "button" at bounding box center [324, 325] width 19 height 19
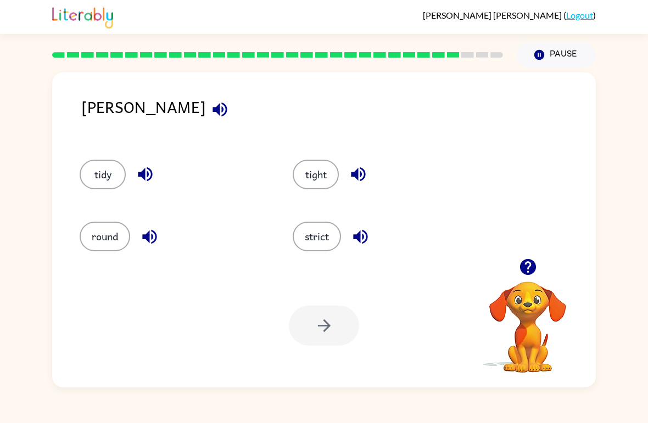
click at [309, 236] on button "strict" at bounding box center [317, 237] width 48 height 30
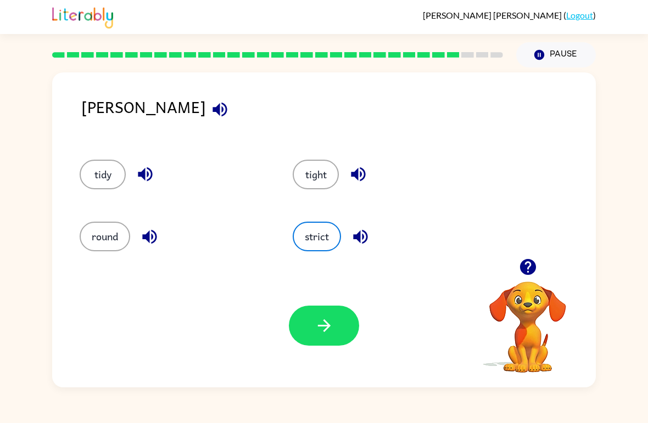
click at [317, 334] on icon "button" at bounding box center [324, 325] width 19 height 19
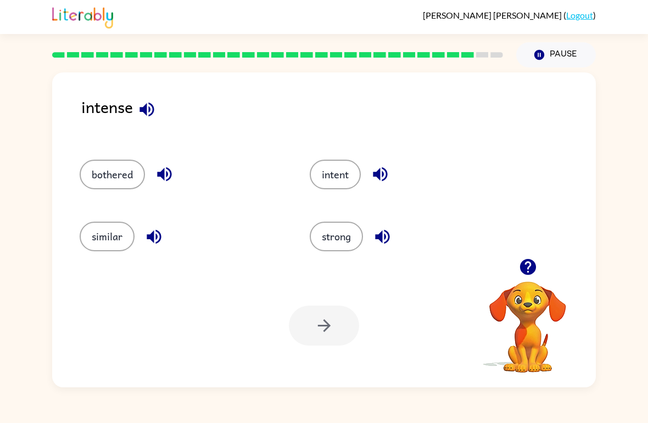
click at [326, 223] on button "strong" at bounding box center [336, 237] width 53 height 30
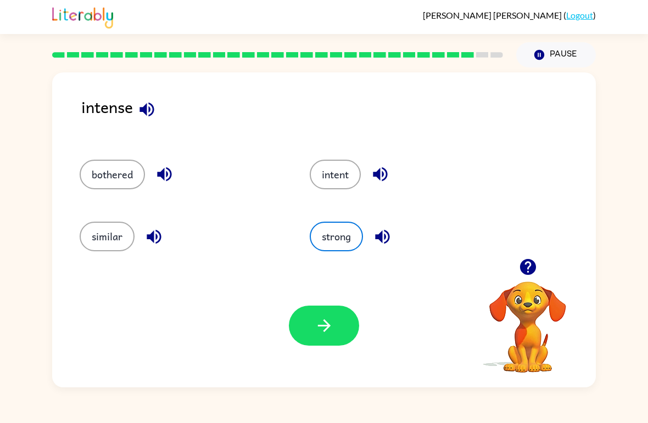
click at [114, 178] on button "bothered" at bounding box center [112, 175] width 65 height 30
click at [301, 322] on button "button" at bounding box center [324, 326] width 70 height 40
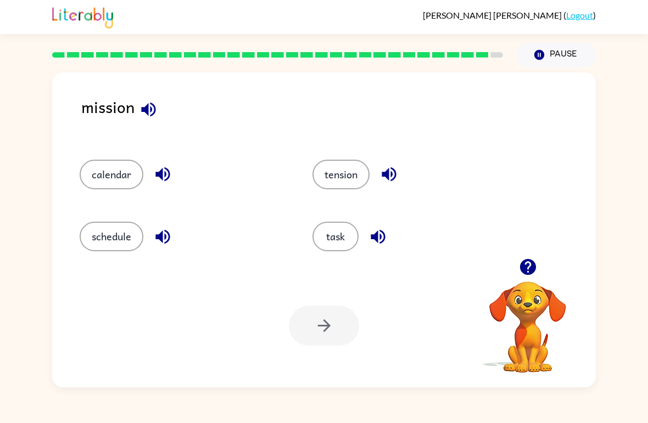
click at [326, 251] on button "task" at bounding box center [335, 237] width 46 height 30
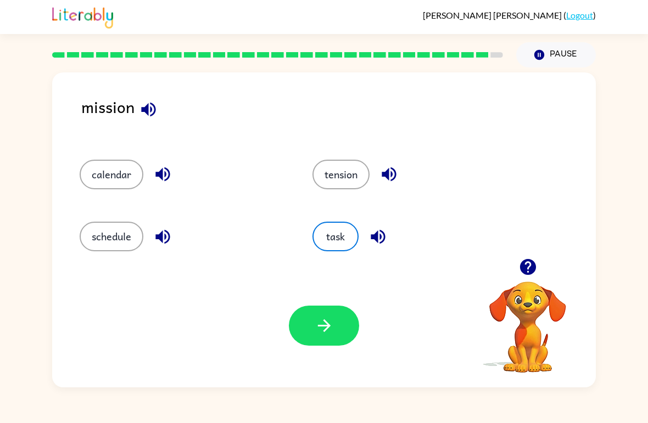
click at [380, 233] on icon "button" at bounding box center [377, 236] width 19 height 19
click at [373, 249] on button "button" at bounding box center [378, 237] width 28 height 28
click at [385, 225] on button "button" at bounding box center [378, 237] width 28 height 28
click at [377, 237] on icon "button" at bounding box center [378, 236] width 14 height 14
click at [380, 238] on icon "button" at bounding box center [378, 236] width 14 height 14
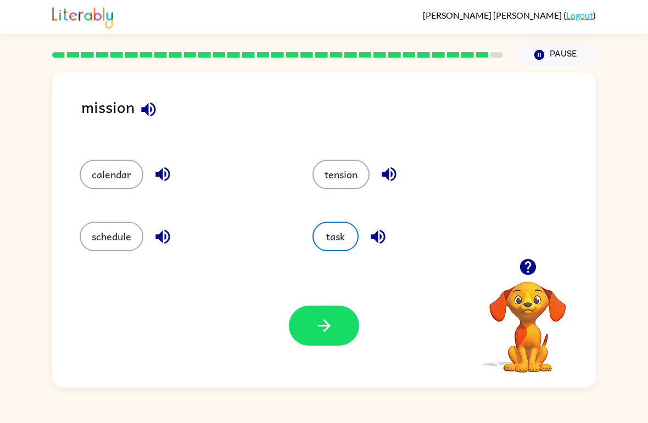
click at [336, 315] on button "button" at bounding box center [324, 326] width 70 height 40
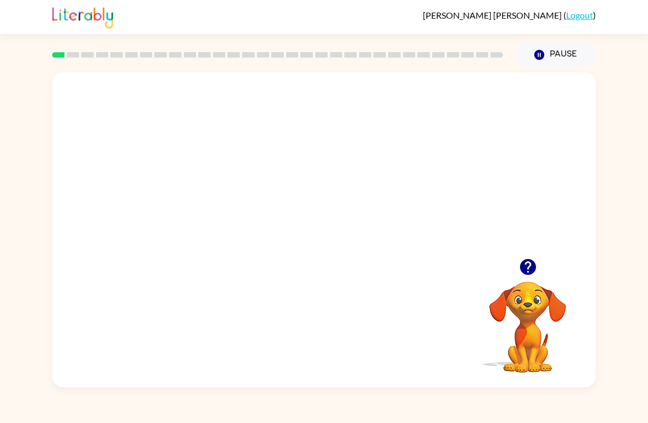
click at [450, 154] on video "Your browser must support playing .mp4 files to use Literably. Please try using…" at bounding box center [323, 165] width 543 height 186
click at [438, 151] on div at bounding box center [323, 229] width 543 height 315
click at [328, 242] on div at bounding box center [324, 236] width 70 height 40
click at [338, 234] on div at bounding box center [324, 236] width 70 height 40
click at [327, 239] on div at bounding box center [324, 236] width 70 height 40
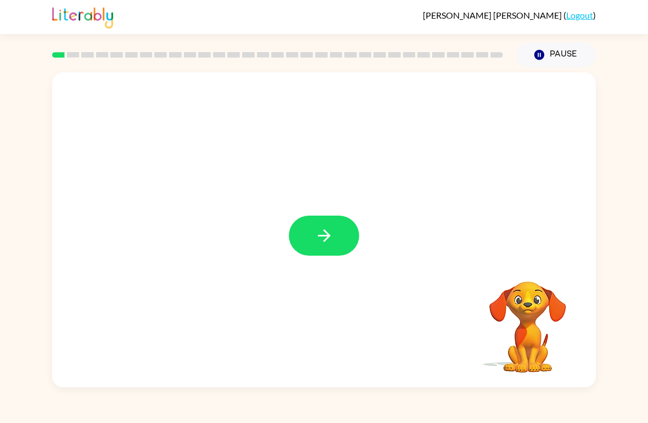
click at [356, 225] on button "button" at bounding box center [324, 236] width 70 height 40
click at [315, 246] on div at bounding box center [323, 165] width 543 height 186
click at [427, 152] on div at bounding box center [323, 165] width 543 height 186
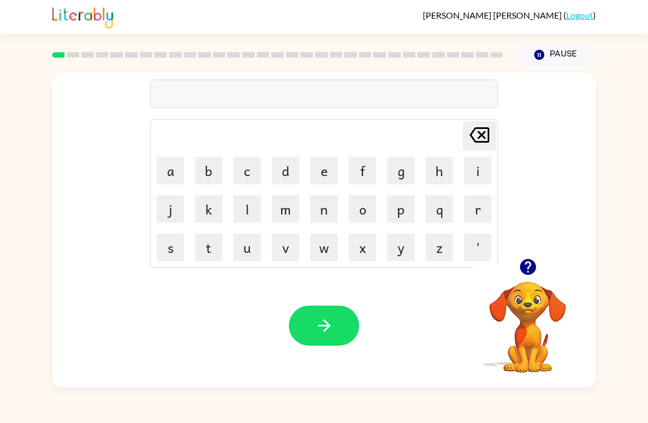
click at [536, 277] on button "button" at bounding box center [528, 267] width 28 height 28
click at [210, 173] on button "b" at bounding box center [208, 170] width 27 height 27
click at [250, 246] on button "u" at bounding box center [246, 247] width 27 height 27
click at [211, 248] on button "t" at bounding box center [208, 247] width 27 height 27
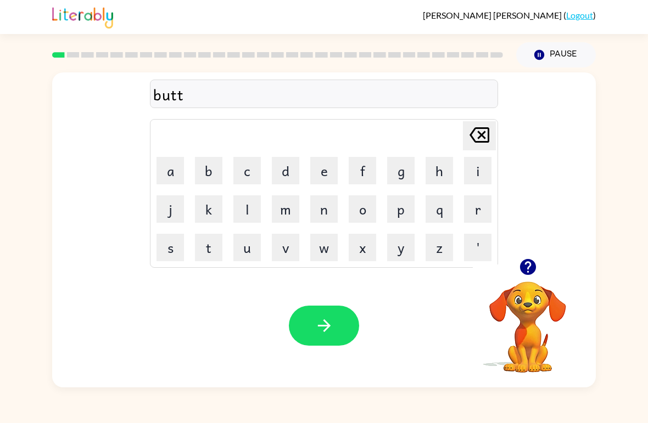
click at [337, 162] on button "e" at bounding box center [323, 170] width 27 height 27
click at [478, 213] on button "r" at bounding box center [477, 208] width 27 height 27
click at [324, 313] on button "button" at bounding box center [324, 326] width 70 height 40
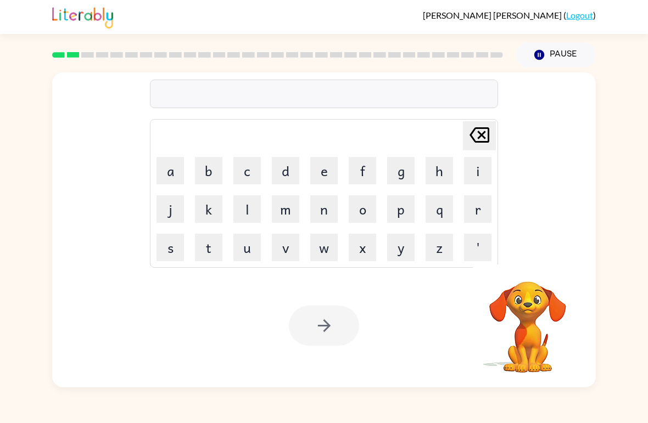
click at [547, 61] on button "Pause Pause" at bounding box center [556, 54] width 80 height 25
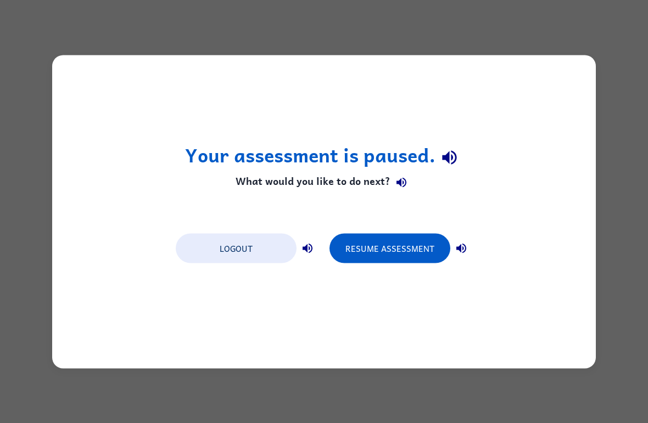
click at [274, 237] on button "Logout" at bounding box center [236, 248] width 121 height 30
